Goal: Task Accomplishment & Management: Complete application form

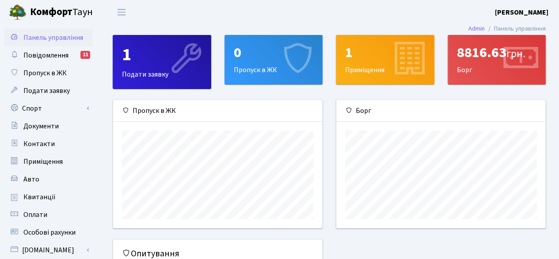
scroll to position [127, 209]
click at [256, 58] on div "0" at bounding box center [274, 52] width 80 height 17
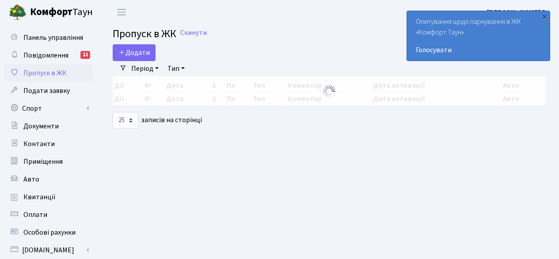
select select "25"
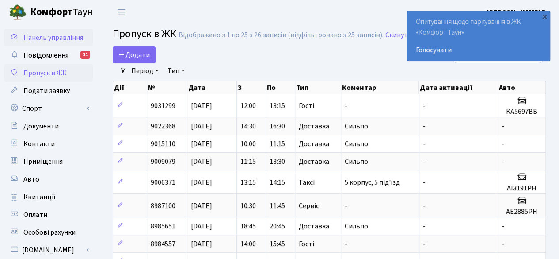
click at [38, 38] on span "Панель управління" at bounding box center [53, 38] width 60 height 10
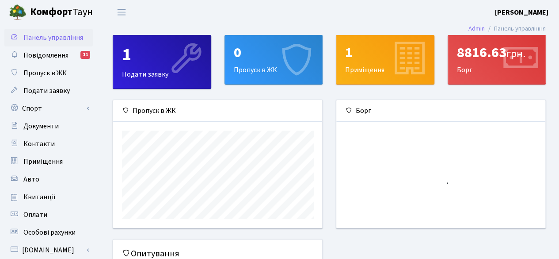
scroll to position [127, 209]
click at [260, 64] on div "0 Пропуск в ЖК" at bounding box center [274, 59] width 98 height 49
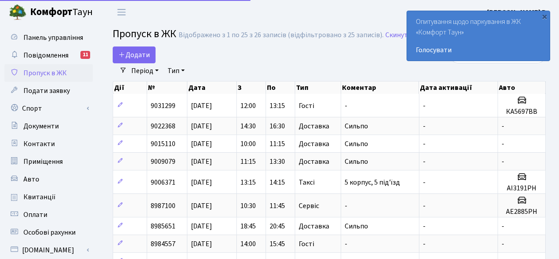
select select "25"
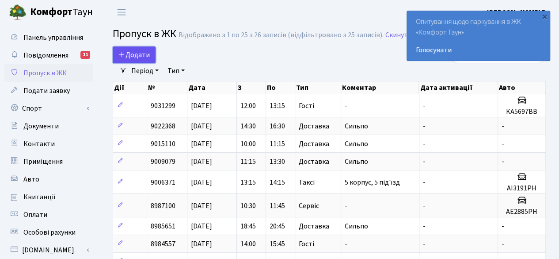
click at [113, 55] on link "Додати" at bounding box center [134, 54] width 43 height 17
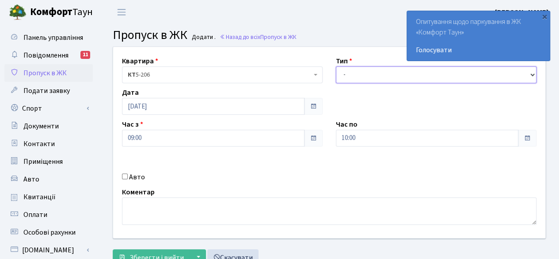
click at [362, 76] on select "- Доставка Таксі Гості Сервіс" at bounding box center [436, 74] width 201 height 17
select select "2"
click at [336, 66] on select "- Доставка Таксі Гості Сервіс" at bounding box center [436, 74] width 201 height 17
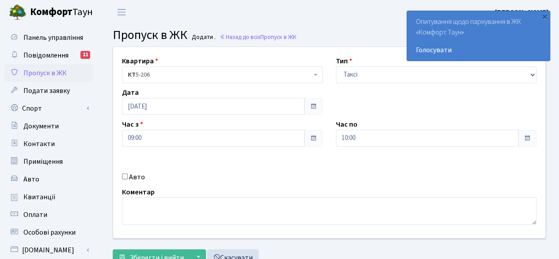
click at [122, 178] on input "Авто" at bounding box center [125, 176] width 6 height 6
click at [126, 176] on input "Авто" at bounding box center [125, 176] width 6 height 6
checkbox input "true"
